Goal: Task Accomplishment & Management: Manage account settings

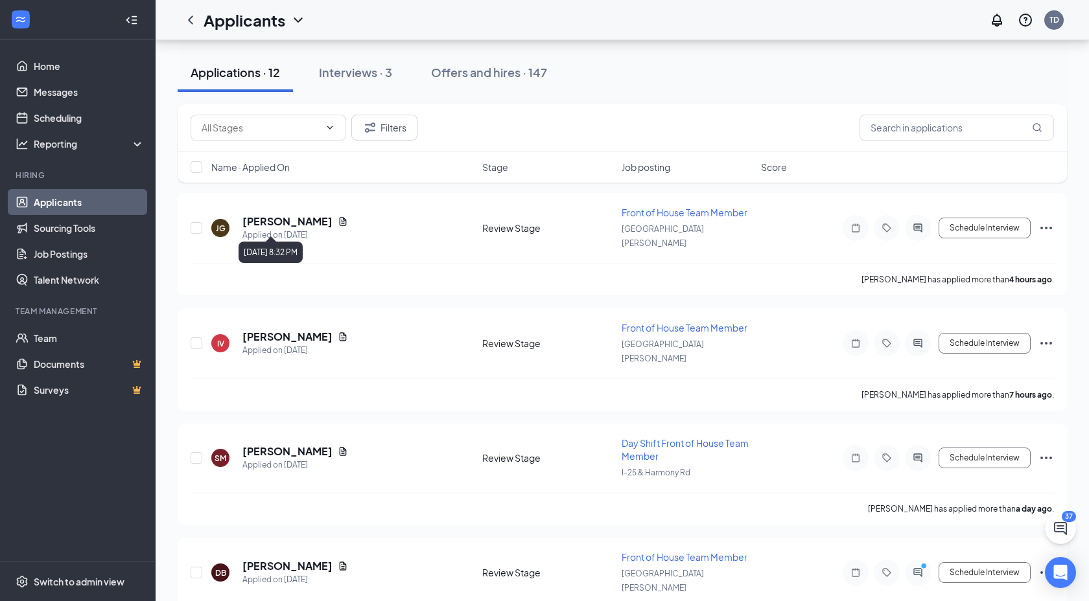
scroll to position [133, 0]
click at [509, 82] on button "Offers and hires · 147" at bounding box center [489, 72] width 142 height 39
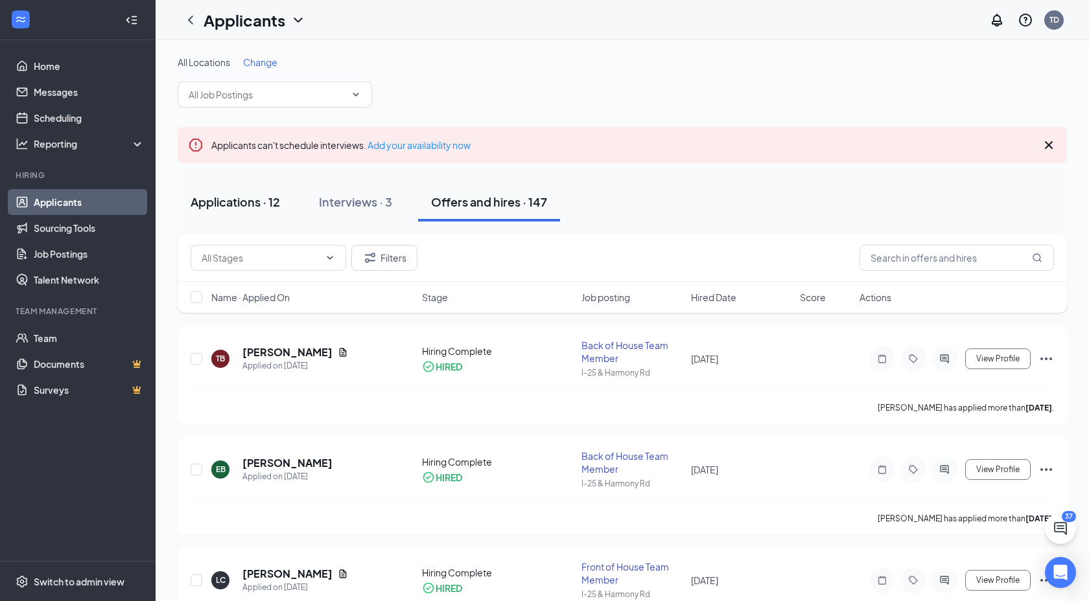
click at [250, 189] on button "Applications · 12" at bounding box center [235, 202] width 115 height 39
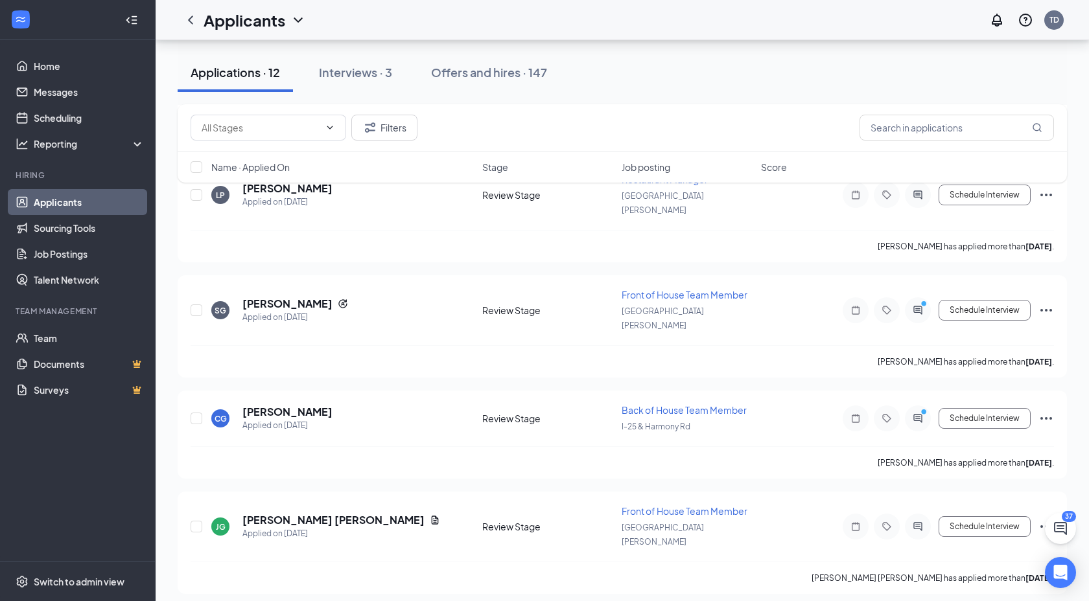
scroll to position [736, 0]
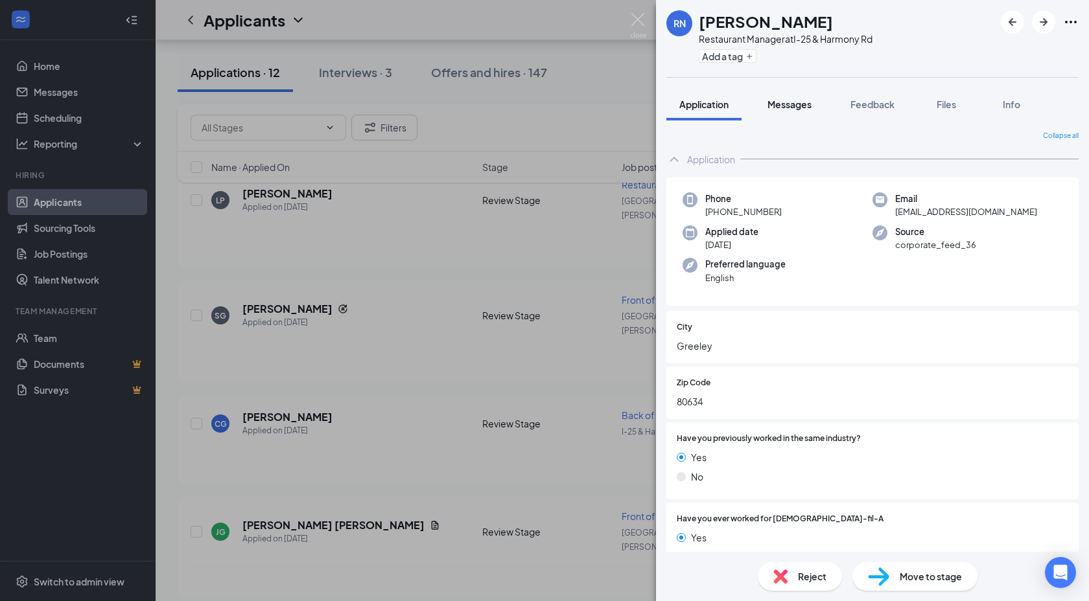
click at [800, 111] on button "Messages" at bounding box center [789, 104] width 70 height 32
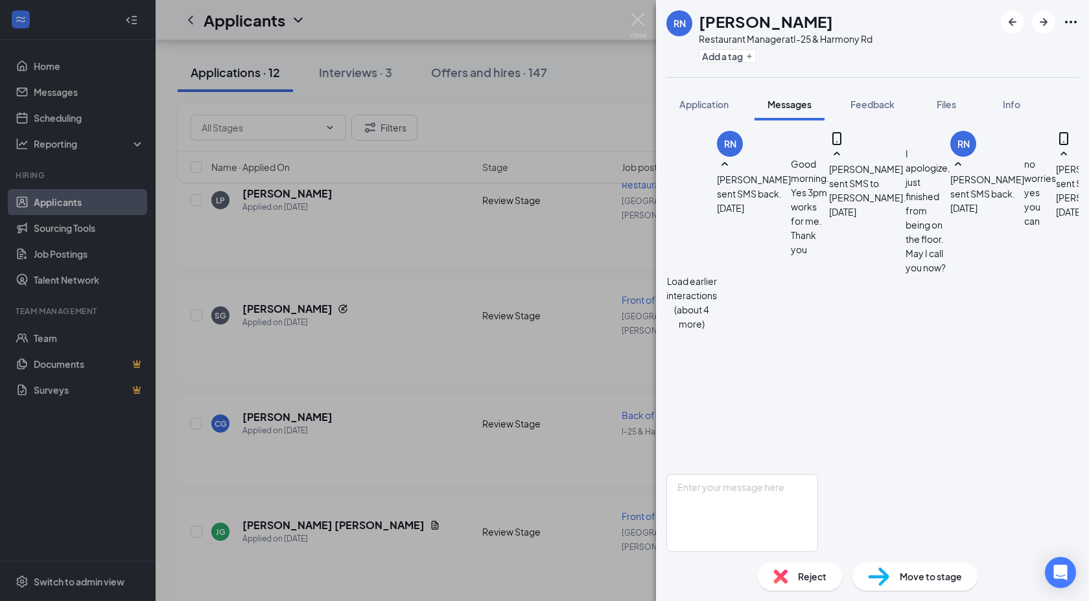
scroll to position [638, 0]
drag, startPoint x: 838, startPoint y: 272, endPoint x: 874, endPoint y: 279, distance: 36.2
